Goal: Information Seeking & Learning: Learn about a topic

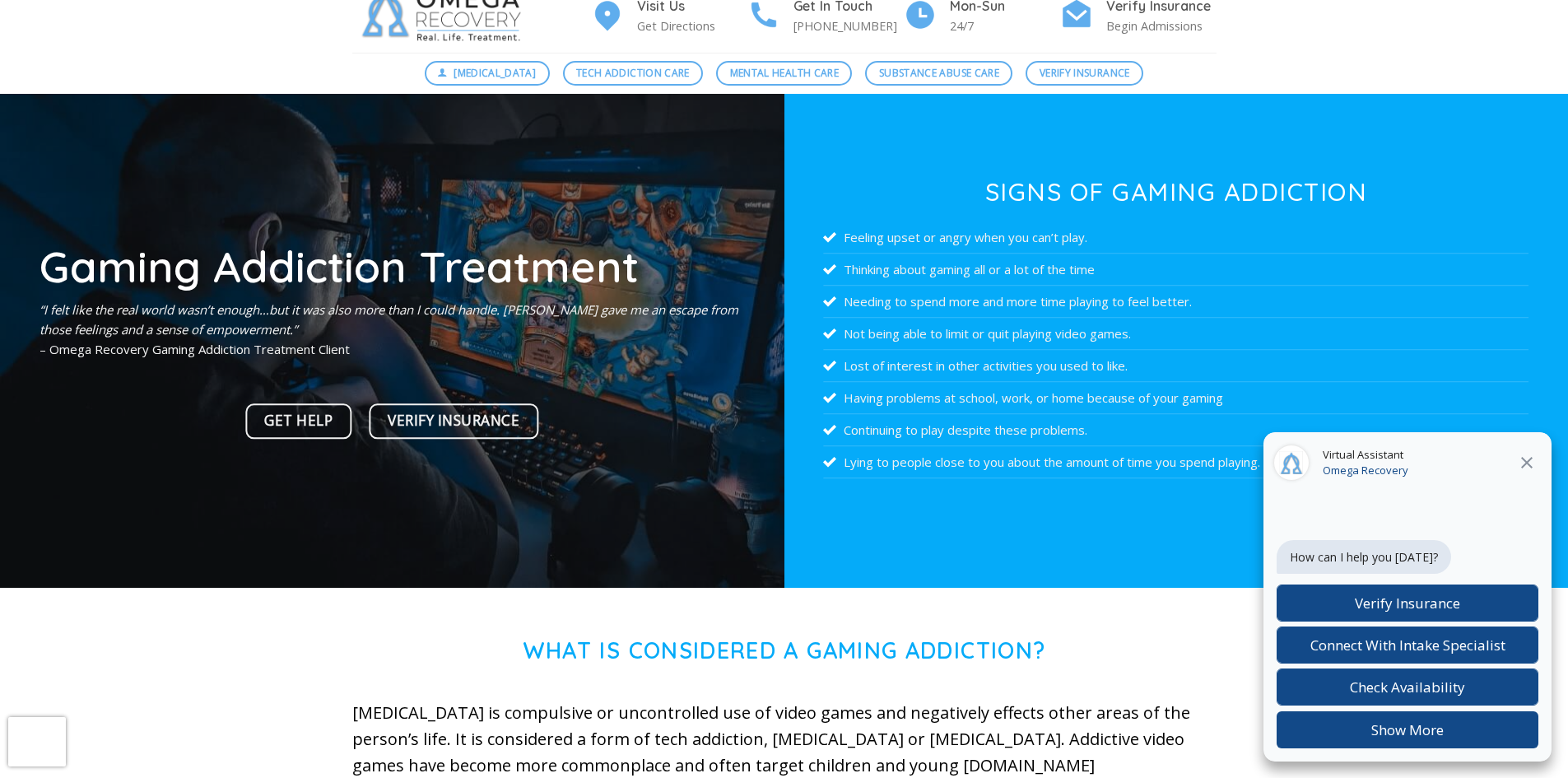
scroll to position [59, 0]
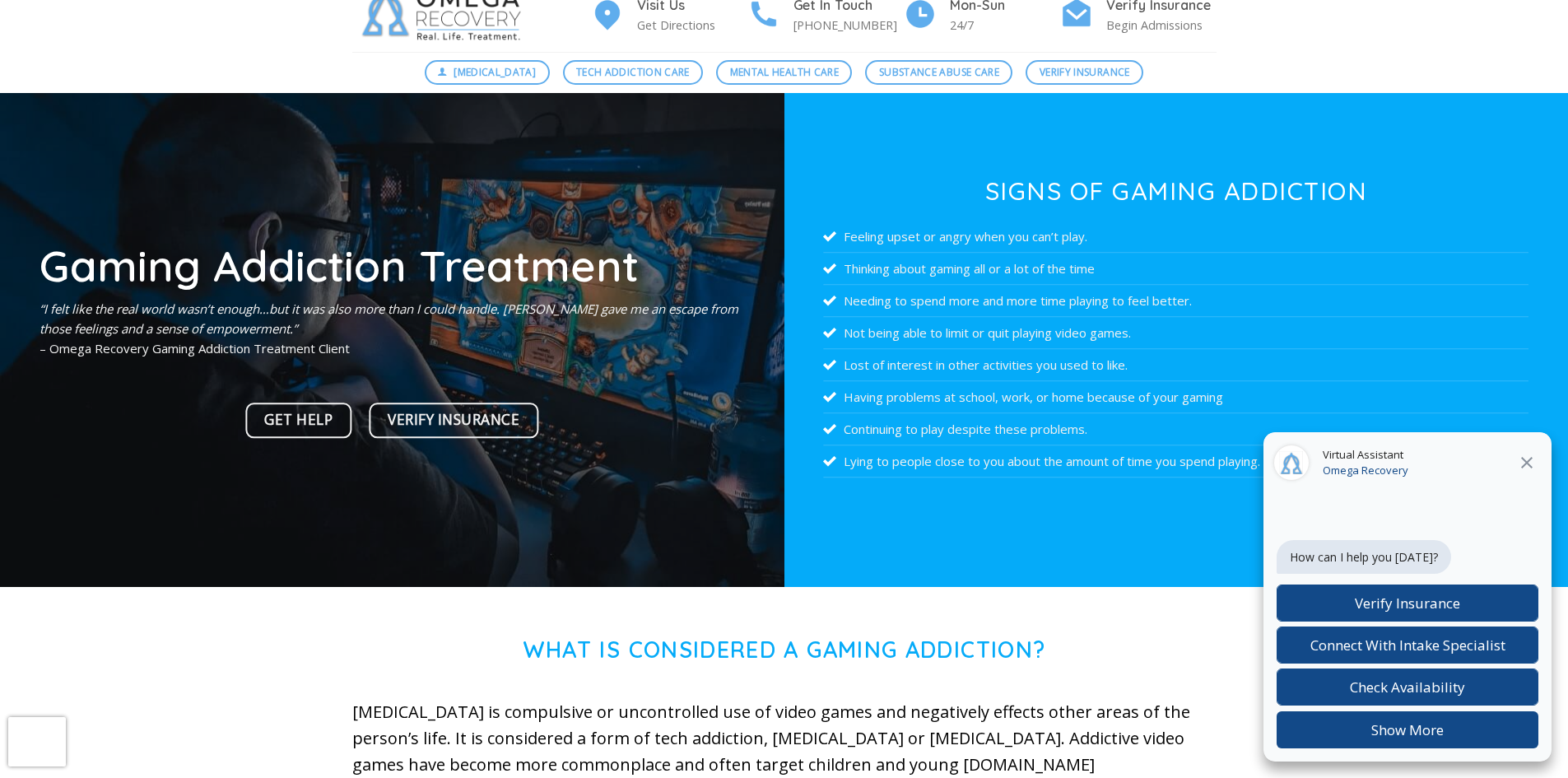
click at [1526, 455] on icon at bounding box center [1526, 463] width 20 height 20
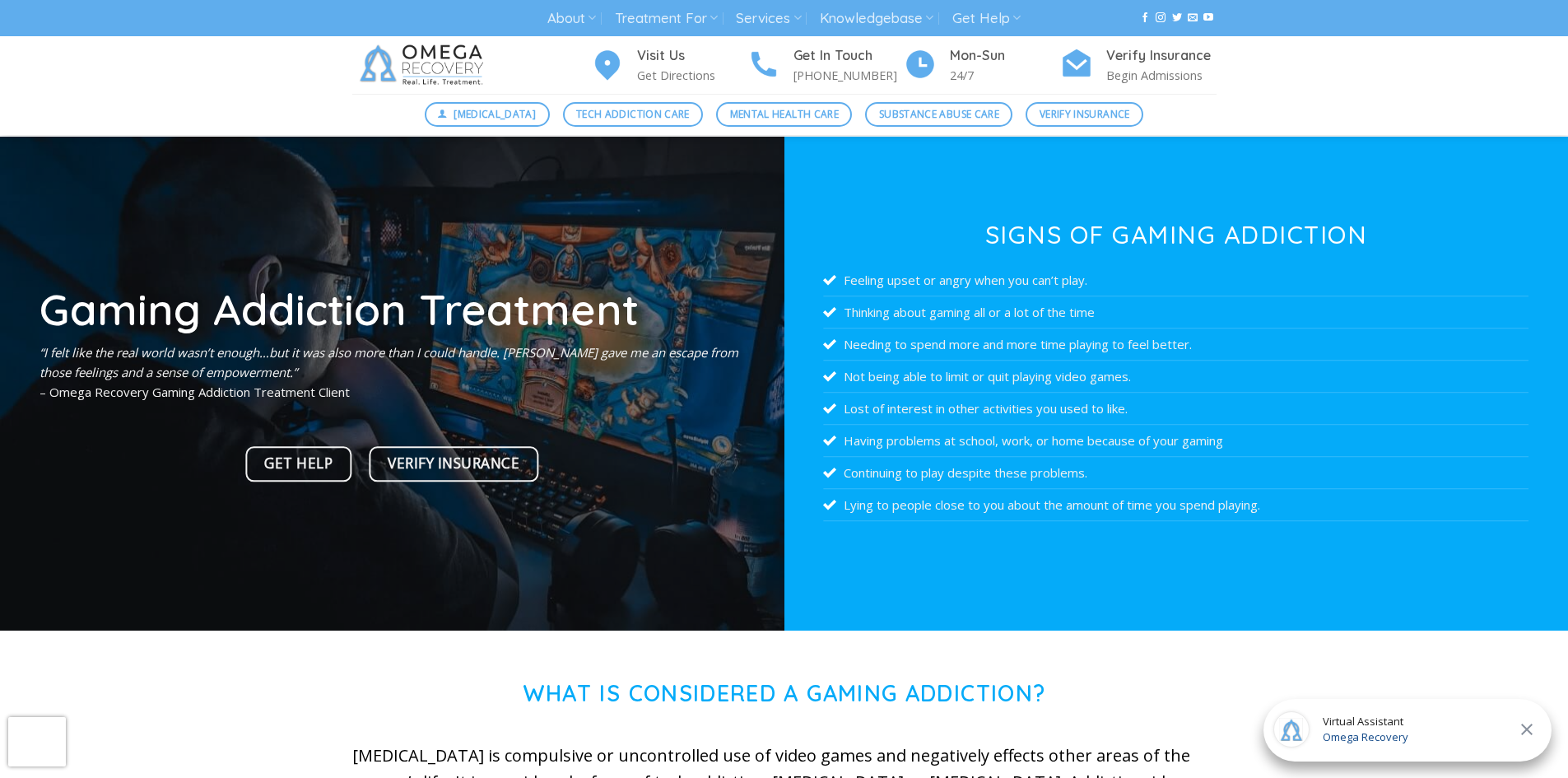
scroll to position [0, 0]
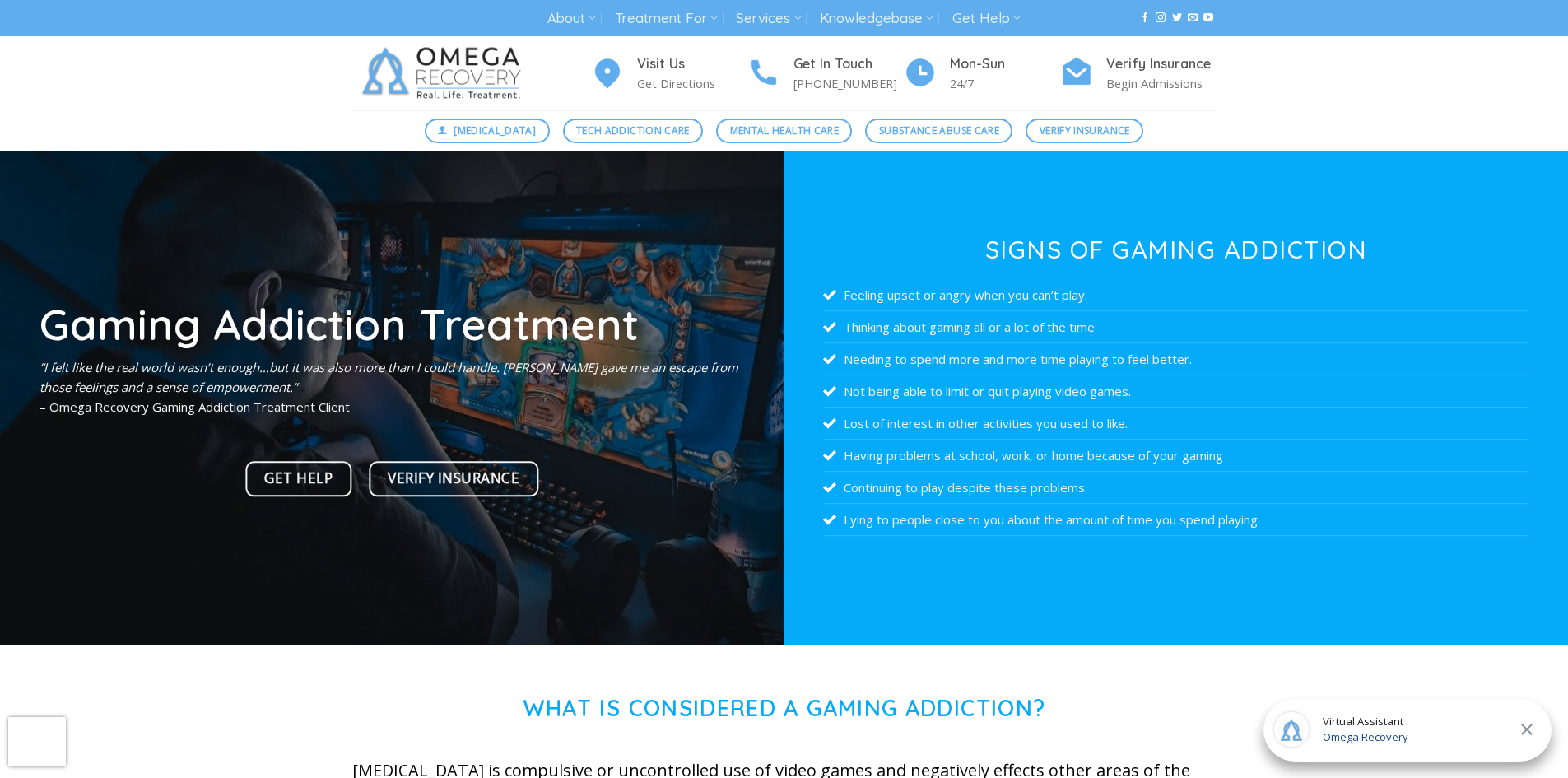
drag, startPoint x: 1186, startPoint y: 473, endPoint x: 1170, endPoint y: 554, distance: 82.6
click at [1170, 554] on div at bounding box center [1175, 558] width 705 height 13
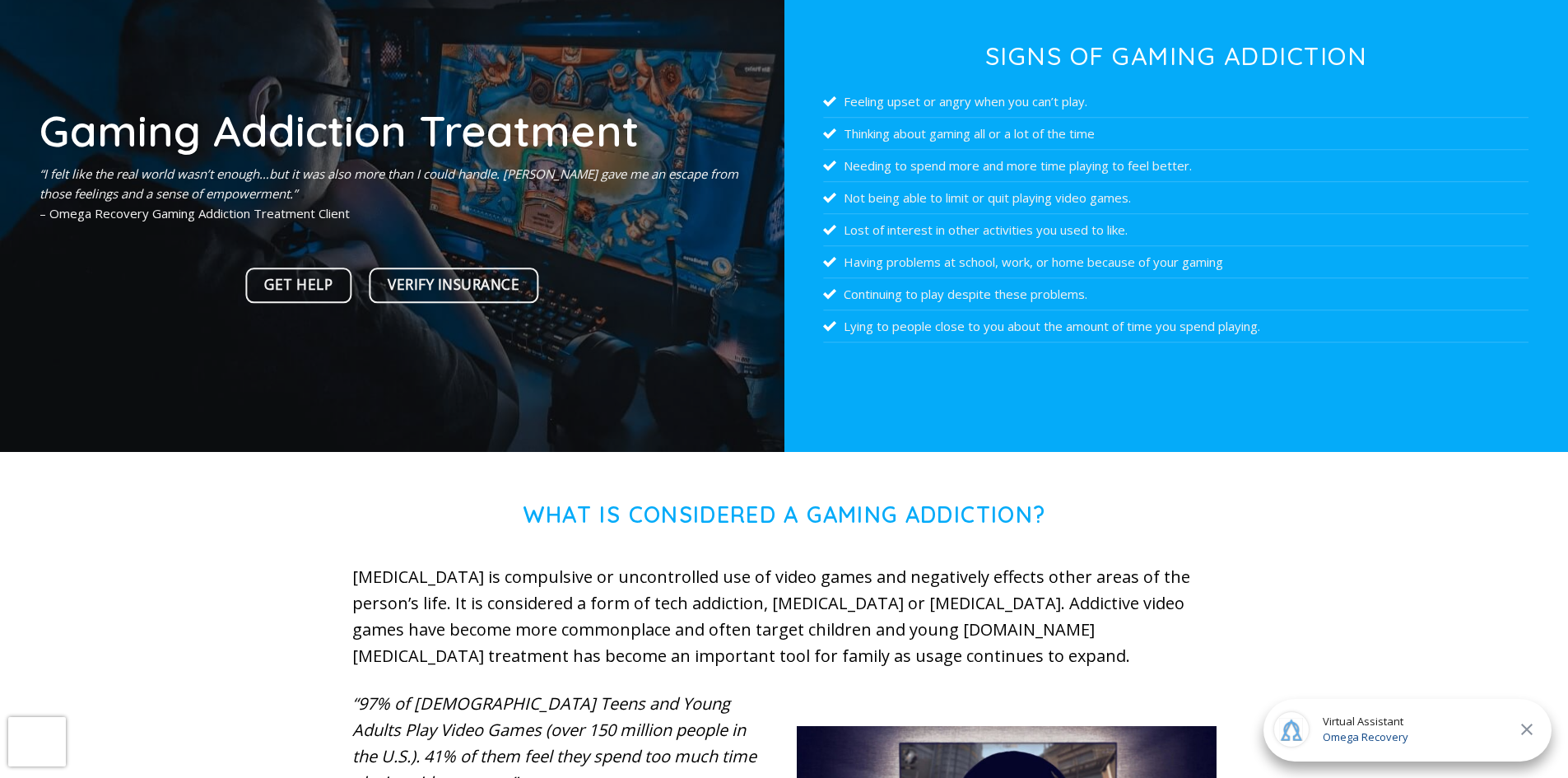
scroll to position [194, 0]
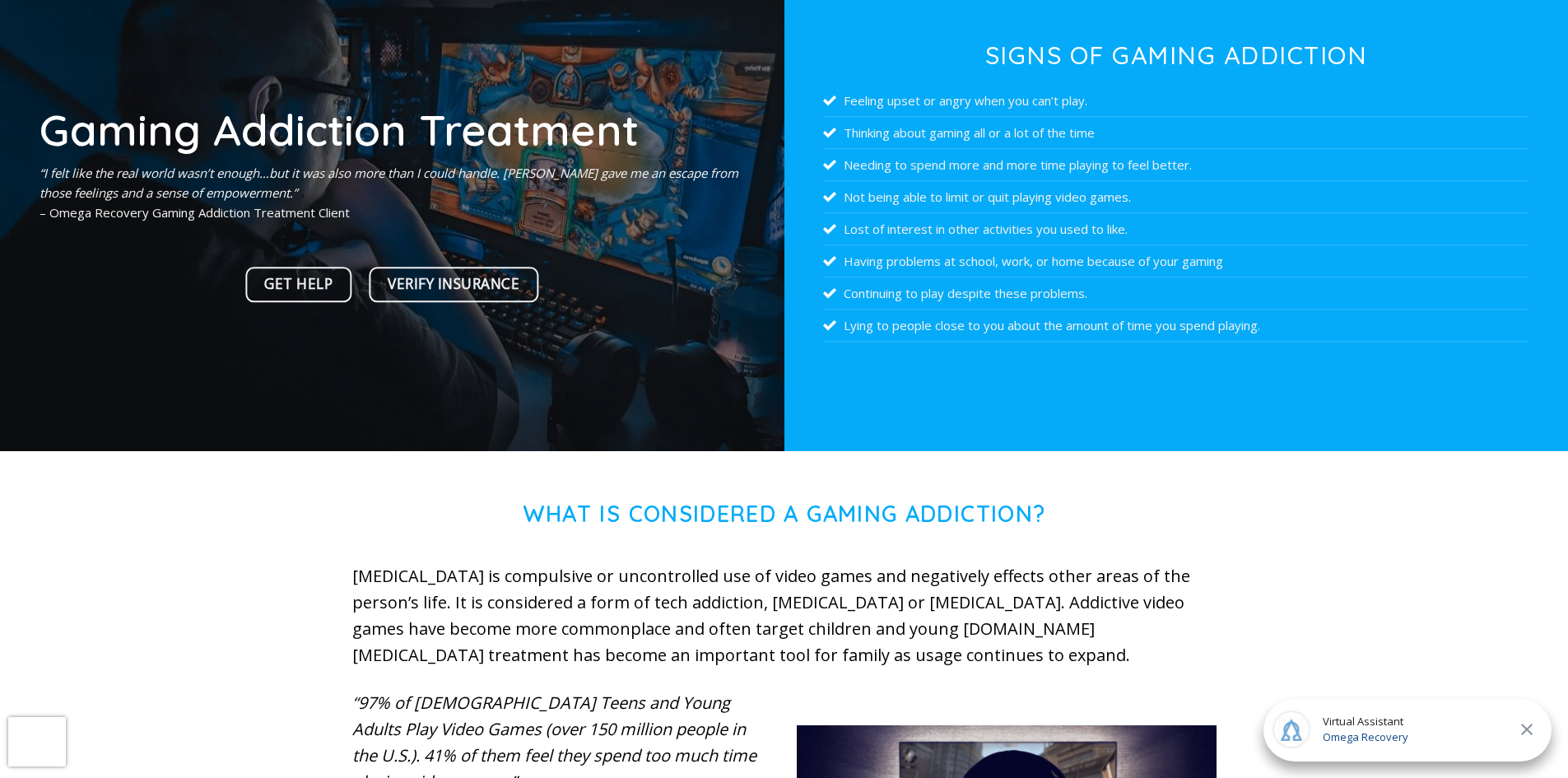
drag, startPoint x: 611, startPoint y: 355, endPoint x: 440, endPoint y: 591, distance: 291.4
click at [440, 591] on p "[MEDICAL_DATA] is compulsive or uncontrolled use of video games and negatively …" at bounding box center [784, 615] width 864 height 106
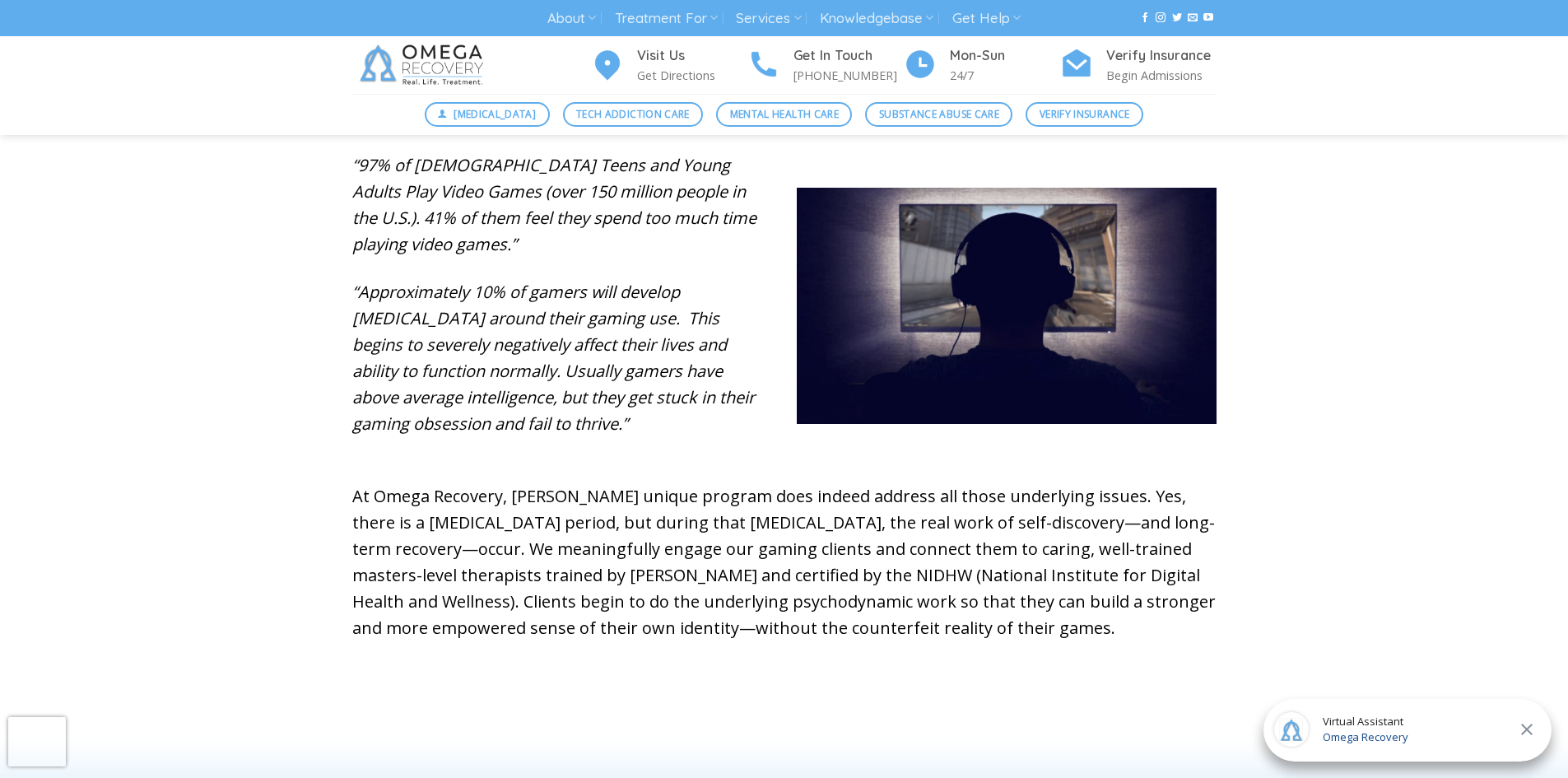
scroll to position [731, 0]
drag, startPoint x: 517, startPoint y: 550, endPoint x: 527, endPoint y: 551, distance: 10.0
click at [527, 551] on p "At Omega Recovery, [PERSON_NAME] unique program does indeed address all those u…" at bounding box center [784, 563] width 864 height 158
click at [567, 542] on p "At Omega Recovery, [PERSON_NAME] unique program does indeed address all those u…" at bounding box center [784, 563] width 864 height 158
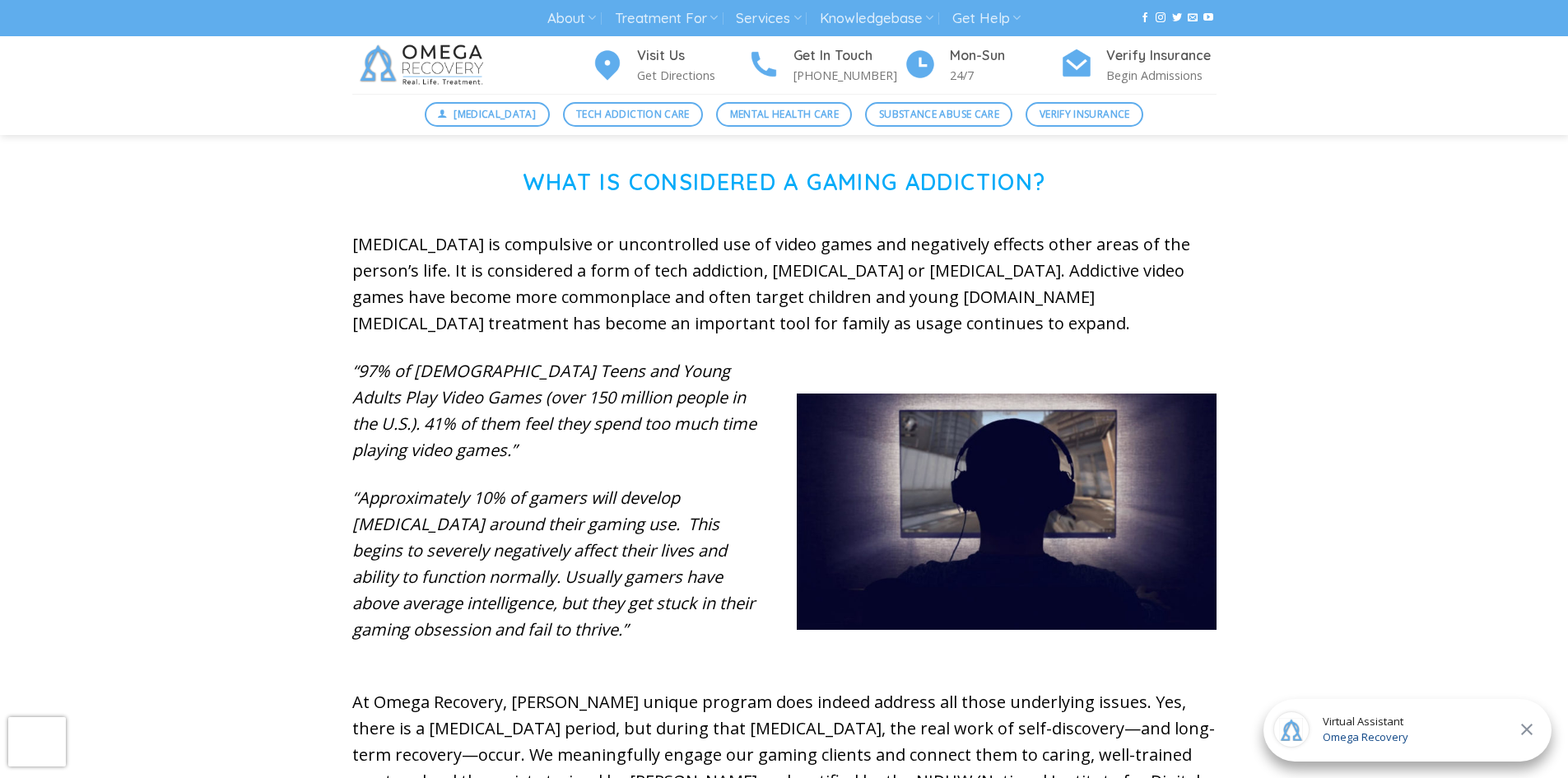
scroll to position [524, 0]
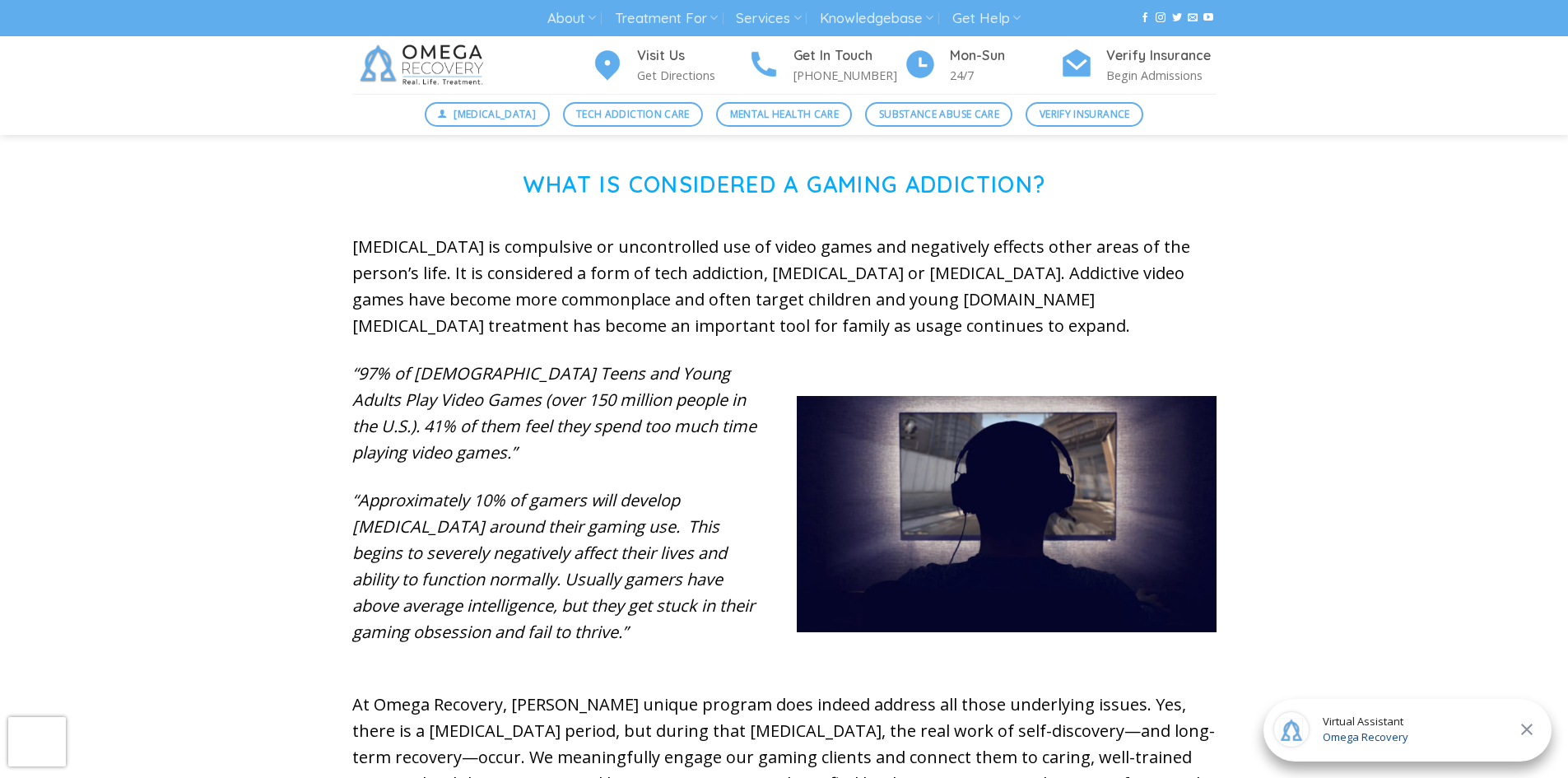
click at [667, 489] on em "“Approximately 10% of gamers will develop [MEDICAL_DATA] around their gaming us…" at bounding box center [554, 566] width 403 height 154
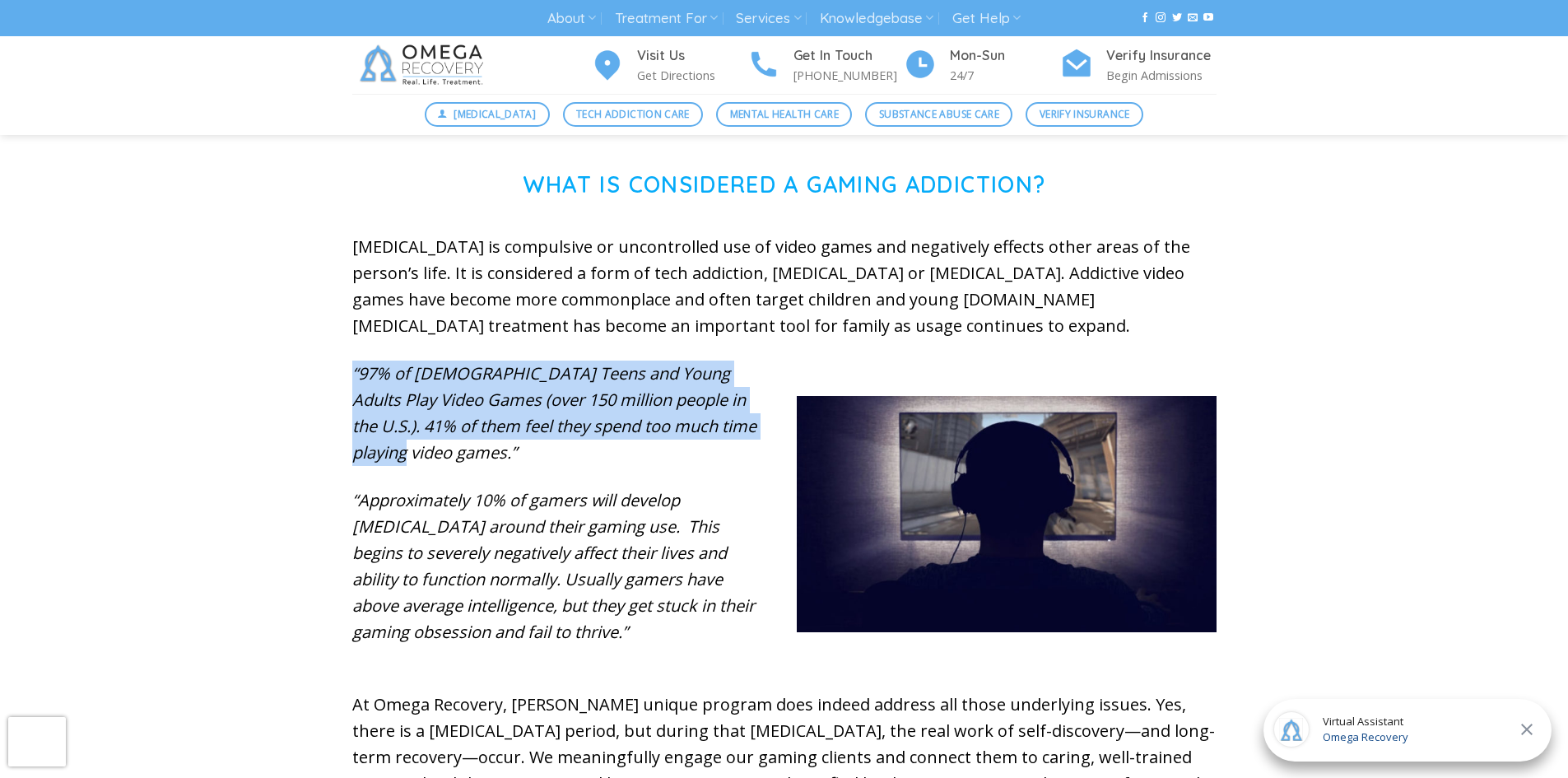
drag, startPoint x: 719, startPoint y: 431, endPoint x: 334, endPoint y: 361, distance: 391.3
click at [334, 361] on div "What is Considered a Gaming Addiction? [MEDICAL_DATA] is compulsive or uncontro…" at bounding box center [784, 534] width 1568 height 725
click at [413, 431] on em "“97% of [DEMOGRAPHIC_DATA] Teens and Young Adults Play Video Games (over 150 mi…" at bounding box center [554, 413] width 404 height 101
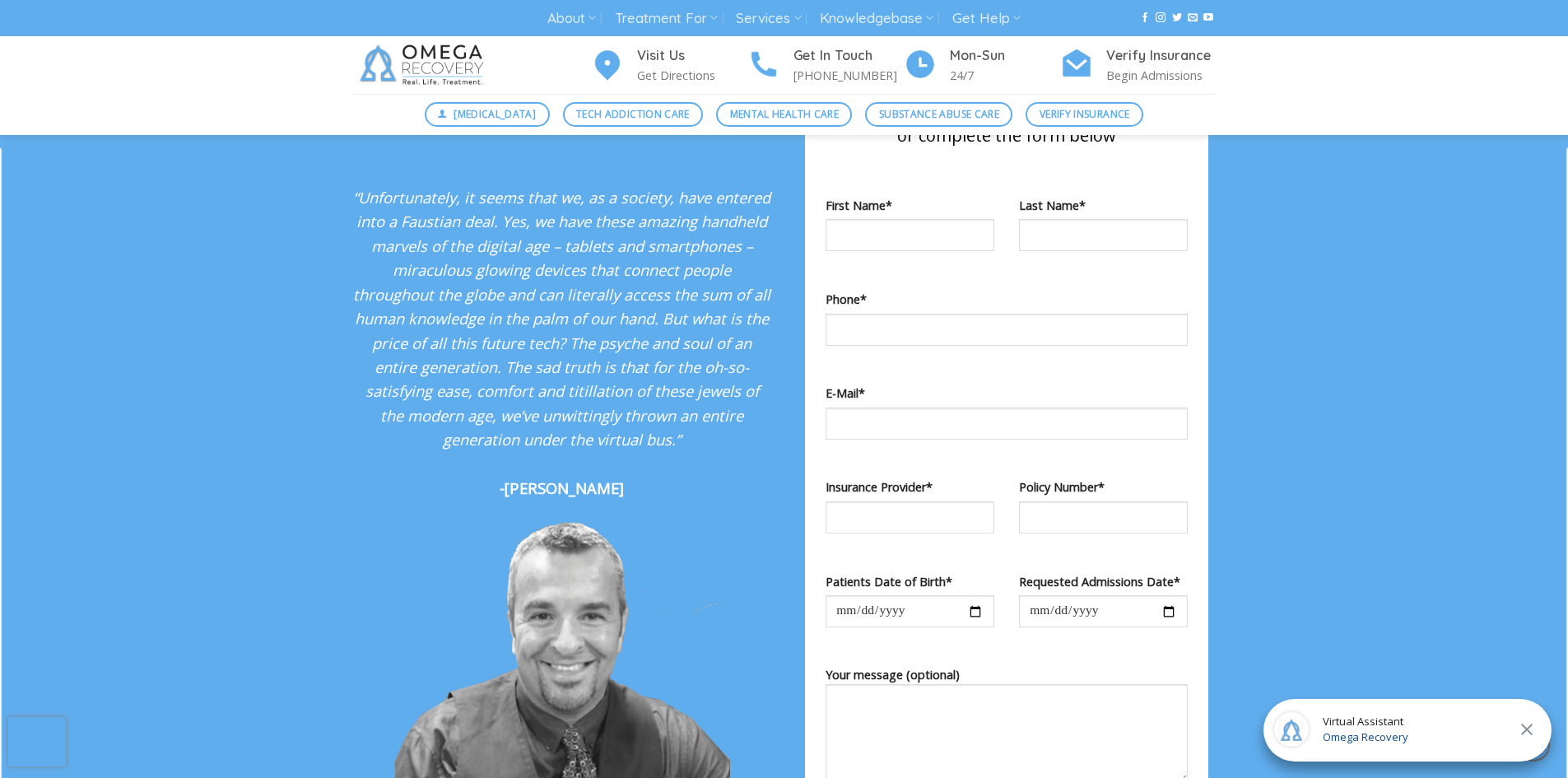
scroll to position [1575, 0]
drag, startPoint x: 510, startPoint y: 463, endPoint x: 617, endPoint y: 472, distance: 107.4
click at [617, 472] on p "“Unfortunately, it seems that we, as a society, have entered into a Faustian de…" at bounding box center [562, 341] width 420 height 315
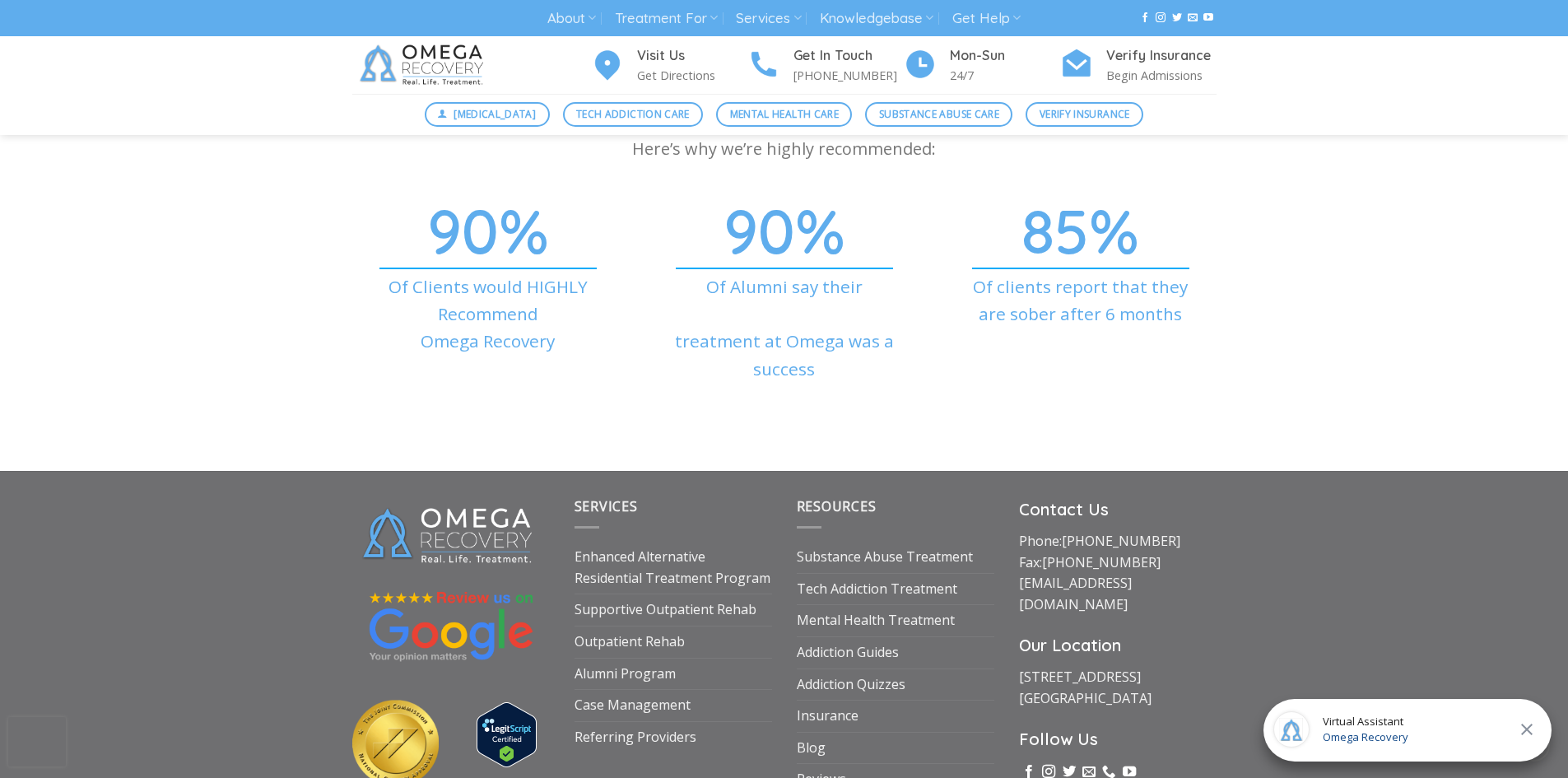
scroll to position [5872, 0]
drag, startPoint x: 437, startPoint y: 230, endPoint x: 536, endPoint y: 249, distance: 100.8
click at [536, 238] on spanclass\=\"count-up\" "90 %" at bounding box center [488, 232] width 272 height 13
click at [522, 326] on p "Of Clients would HIGHLY Recommend Omega Recovery" at bounding box center [488, 314] width 272 height 82
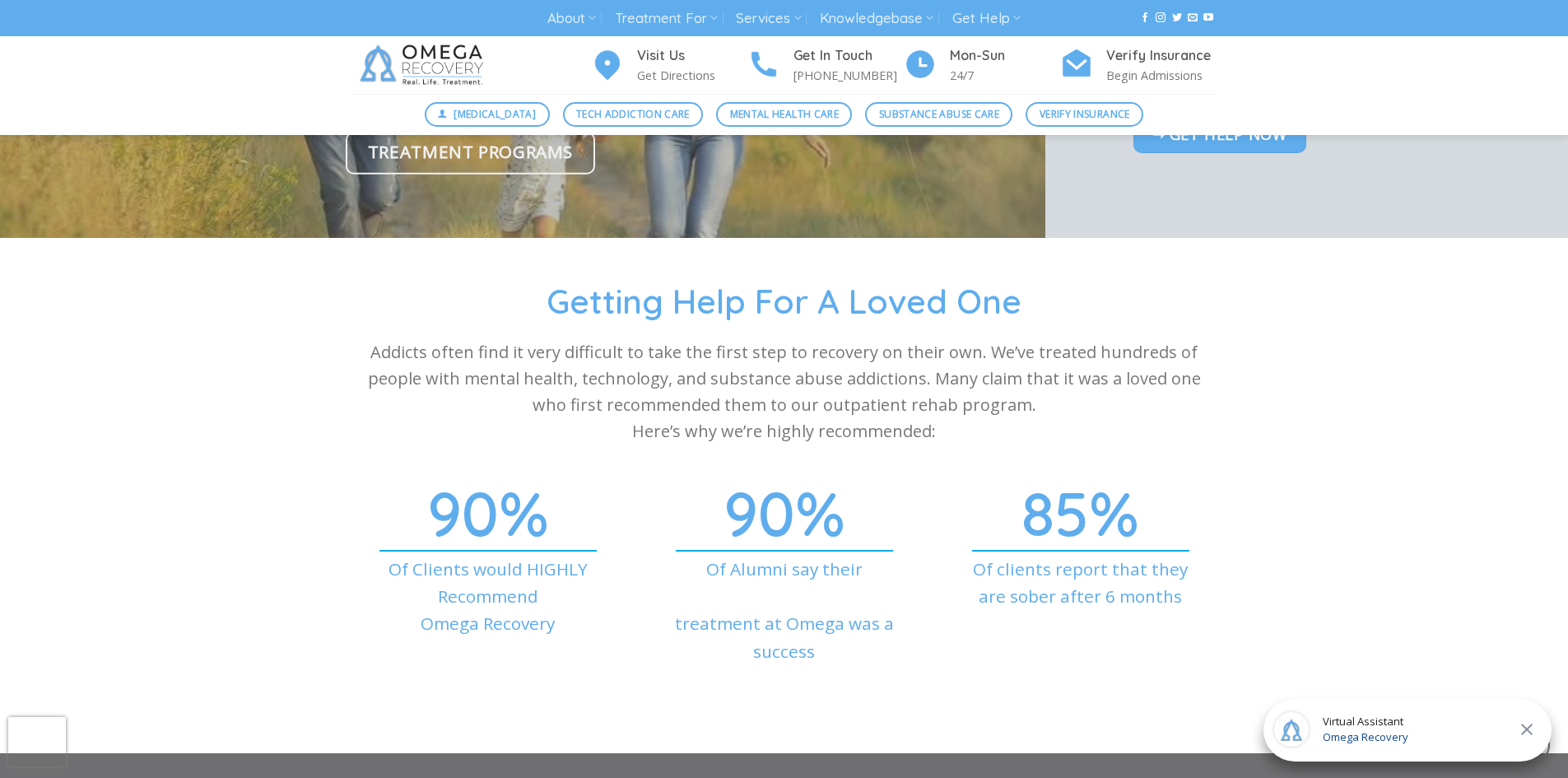
scroll to position [5589, 0]
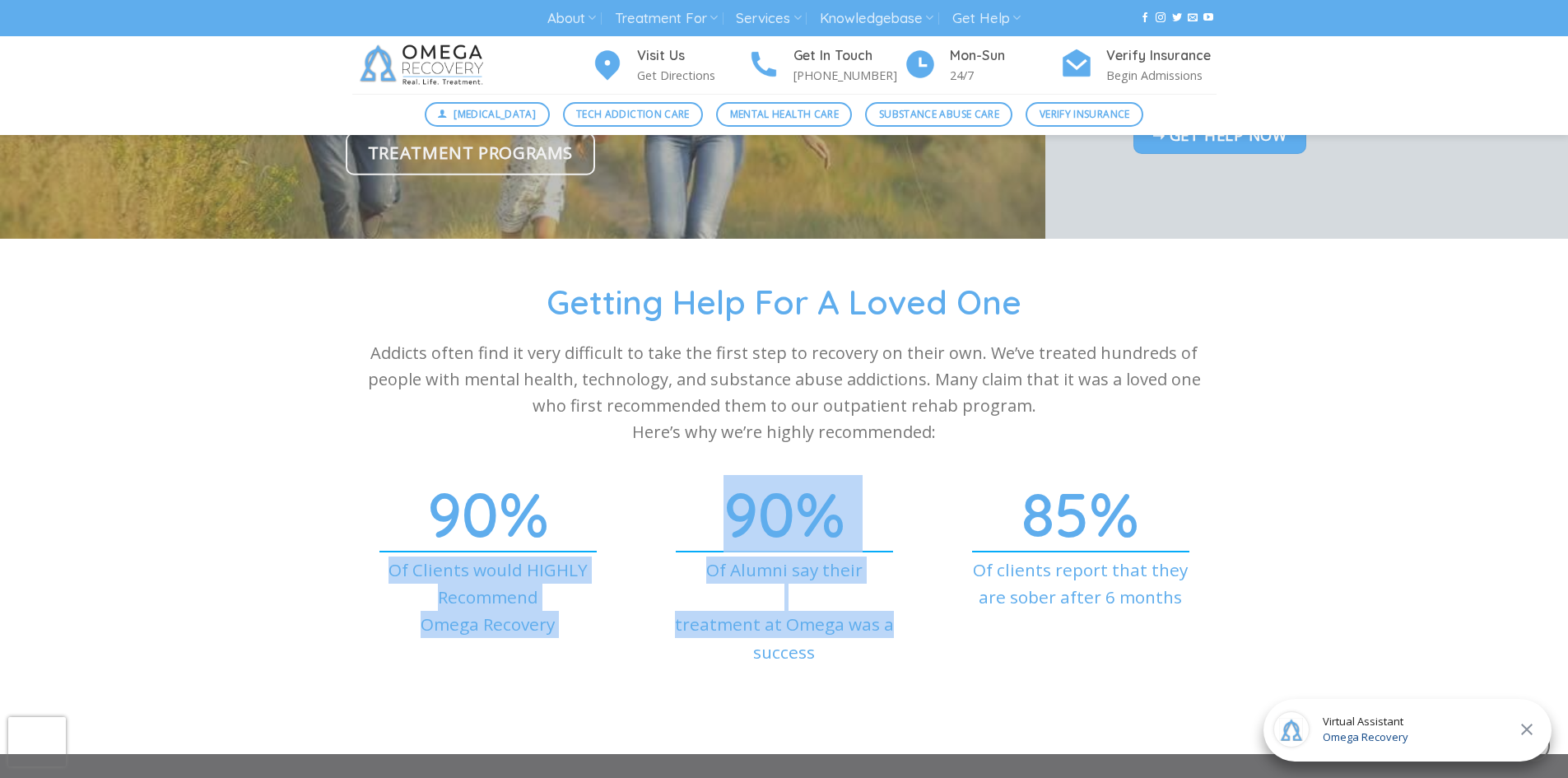
drag, startPoint x: 416, startPoint y: 514, endPoint x: 887, endPoint y: 609, distance: 480.5
click at [887, 609] on div "90 % Of Clients would HIGHLY Recommend Omega Recovery 90 % Of Alumni say their …" at bounding box center [784, 610] width 889 height 205
click at [887, 609] on p "Of Alumni say their treatment at Omega was a success" at bounding box center [784, 611] width 272 height 109
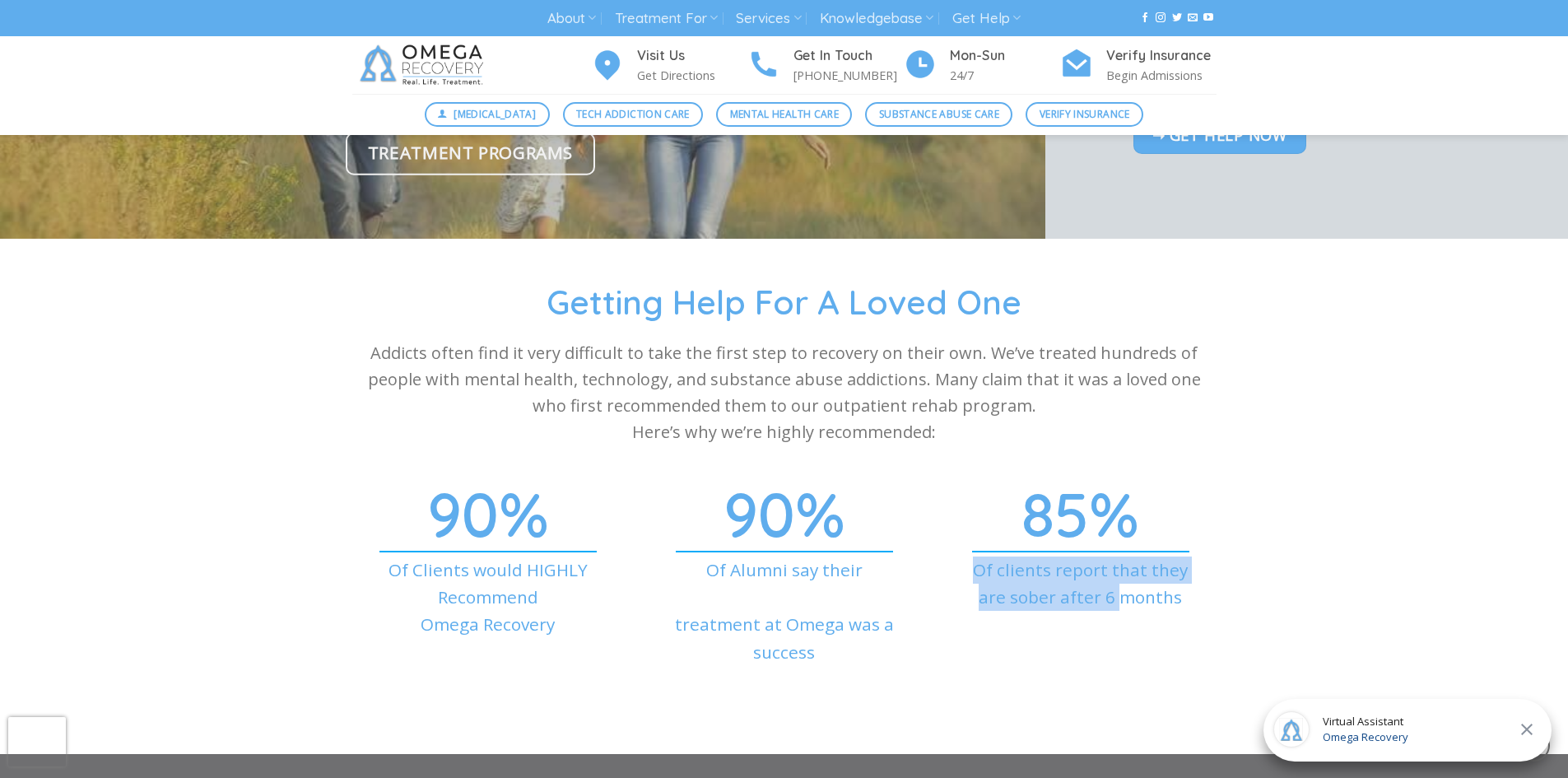
drag, startPoint x: 1008, startPoint y: 533, endPoint x: 1117, endPoint y: 613, distance: 135.2
click at [1117, 613] on div "85 % Of clients report that they are sober after 6 months" at bounding box center [1080, 610] width 296 height 205
drag, startPoint x: 1117, startPoint y: 613, endPoint x: 1042, endPoint y: 594, distance: 77.4
click at [1042, 594] on p "Of clients report that they are sober after 6 months" at bounding box center [1080, 584] width 272 height 55
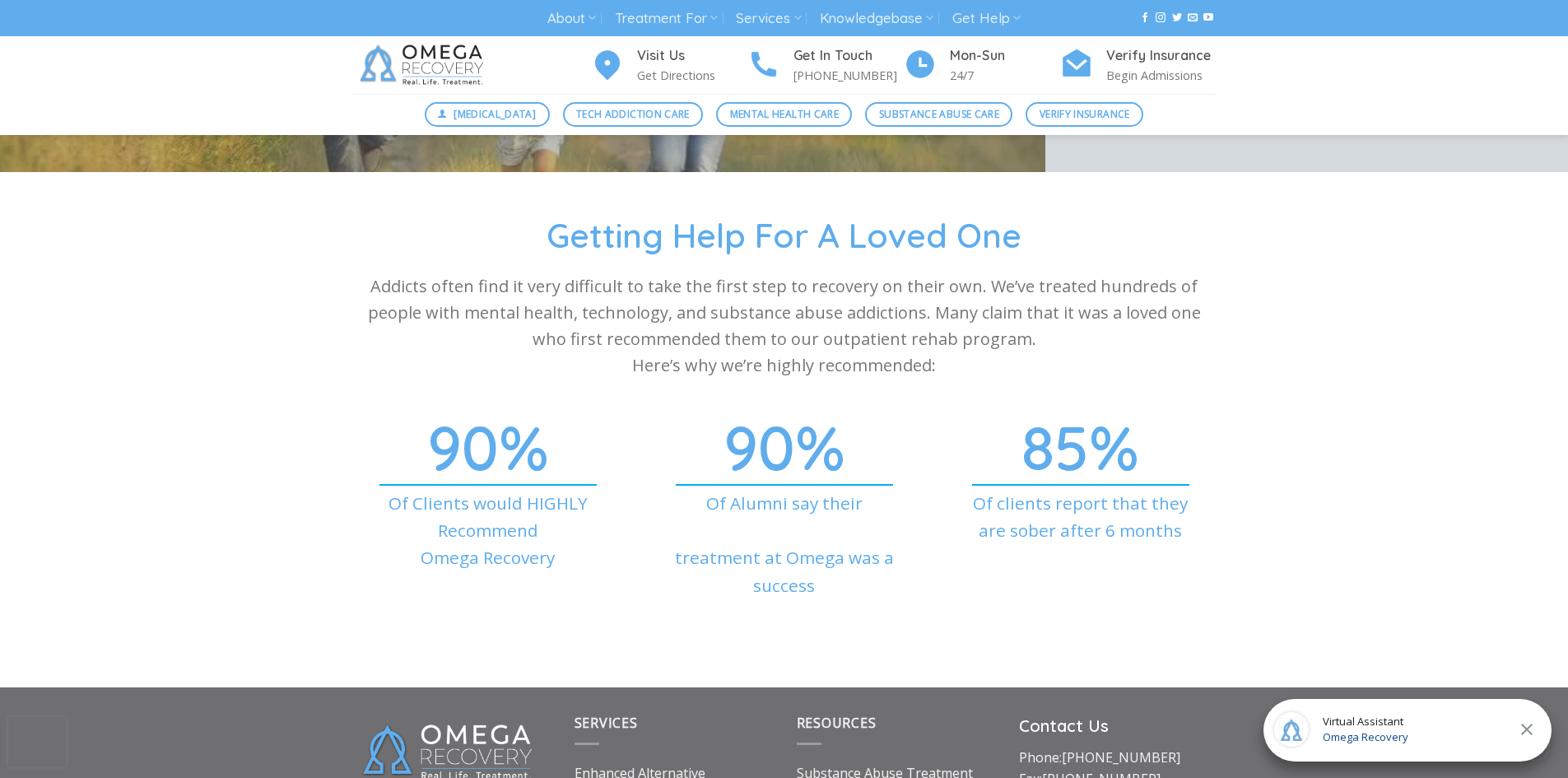
scroll to position [5657, 0]
